Goal: Task Accomplishment & Management: Manage account settings

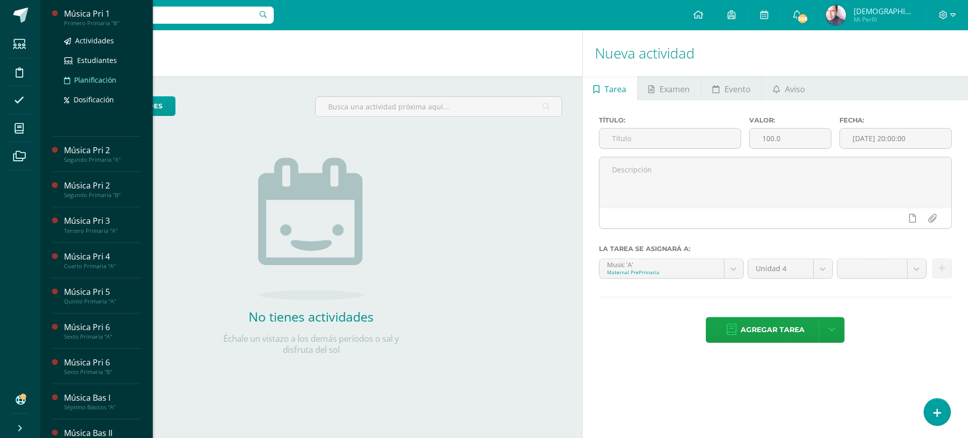
scroll to position [189, 0]
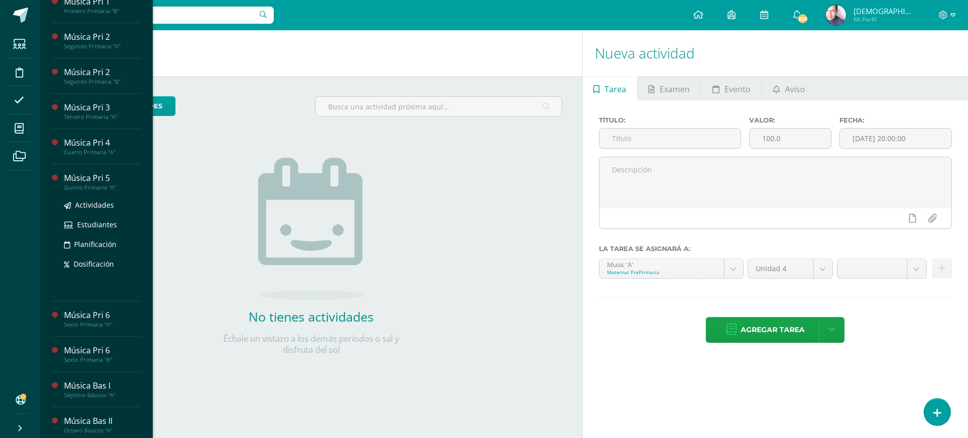
click at [83, 184] on div "Música Pri 5" at bounding box center [102, 178] width 77 height 12
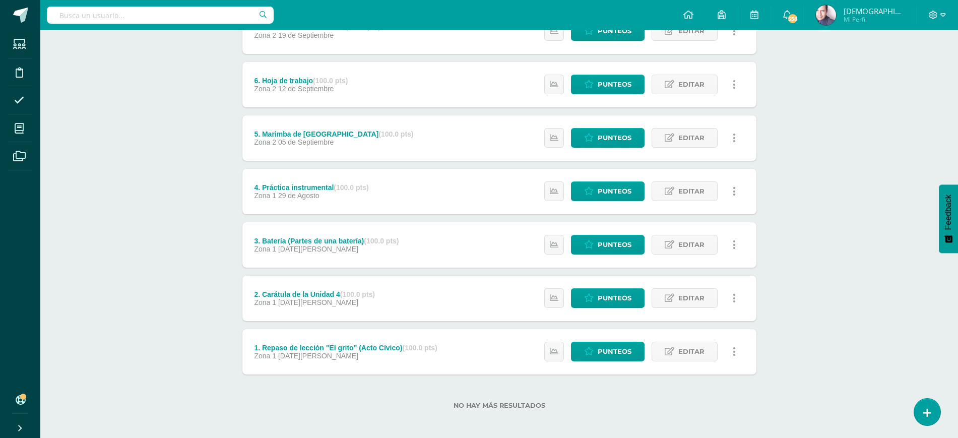
scroll to position [270, 0]
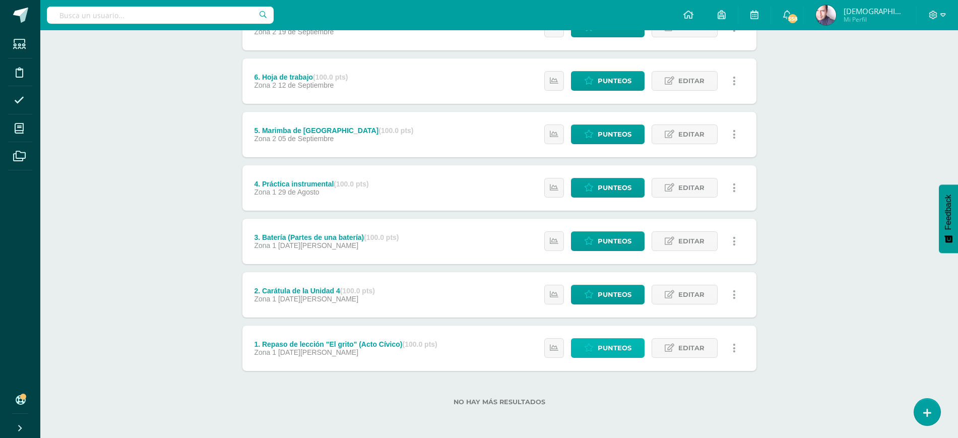
click at [616, 345] on span "Punteos" at bounding box center [615, 348] width 34 height 19
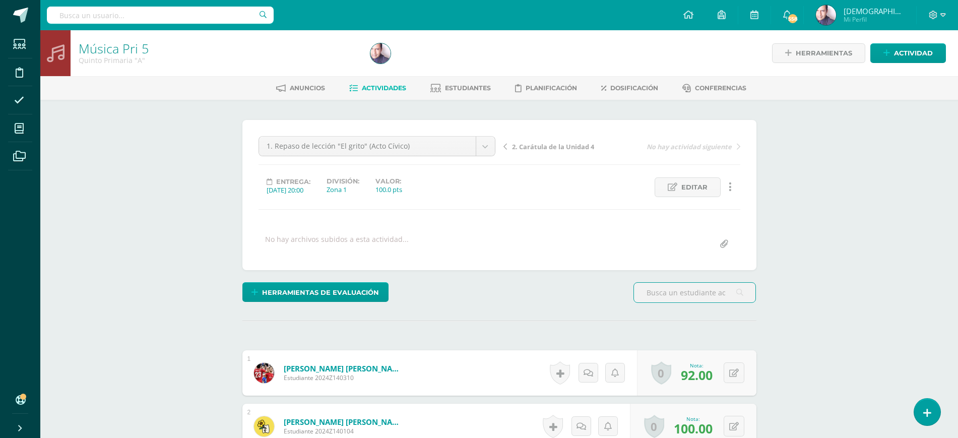
click at [538, 147] on span "2. Carátula de la Unidad 4" at bounding box center [553, 146] width 82 height 9
click at [542, 148] on span "3. Batería (Partes de una batería)" at bounding box center [565, 146] width 107 height 9
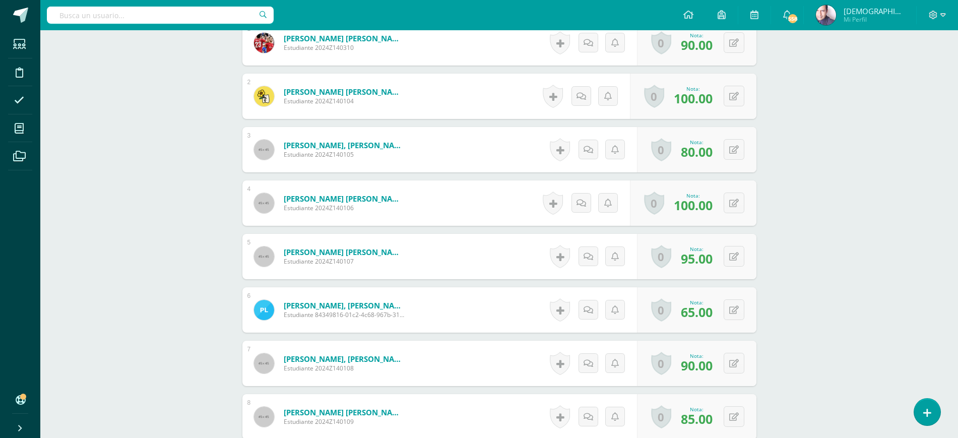
scroll to position [316, 0]
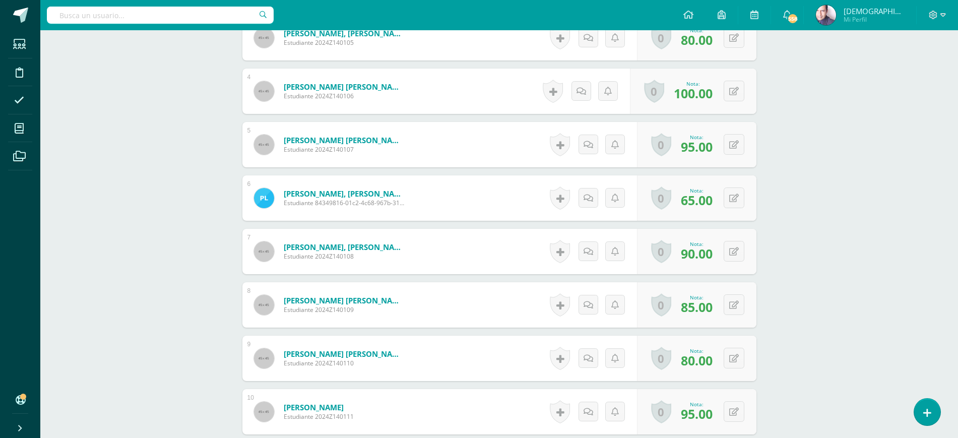
click at [820, 254] on div "Música Pri 5 Quinto Primaria "A" Herramientas Detalle de asistencias Actividad …" at bounding box center [499, 309] width 918 height 1443
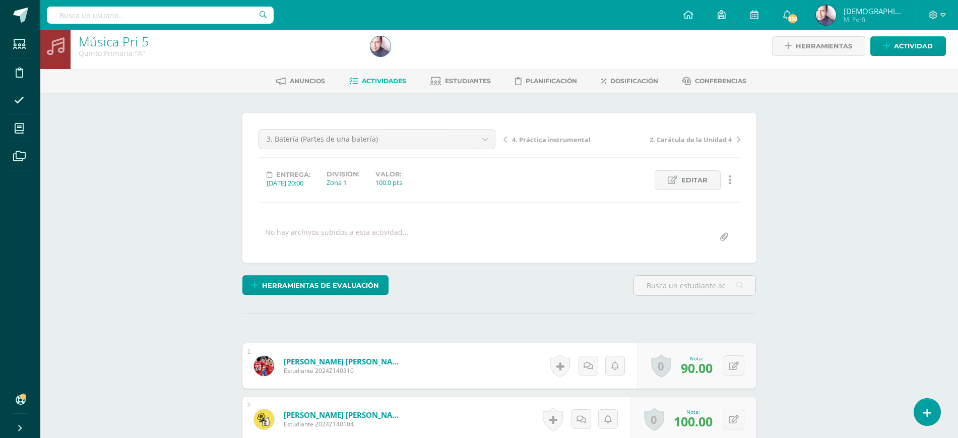
scroll to position [0, 0]
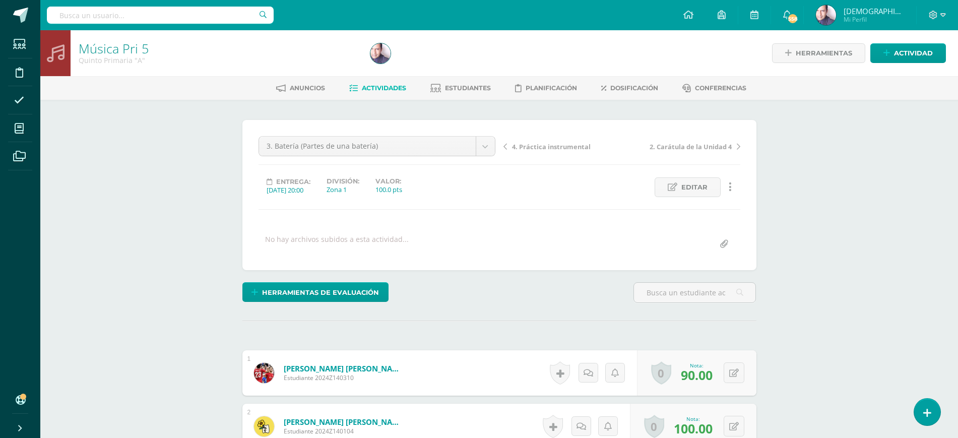
click at [540, 148] on span "4. Práctica instrumental" at bounding box center [551, 146] width 79 height 9
click at [546, 147] on span "5. Marimba de [GEOGRAPHIC_DATA]" at bounding box center [565, 146] width 107 height 9
